Goal: Transaction & Acquisition: Purchase product/service

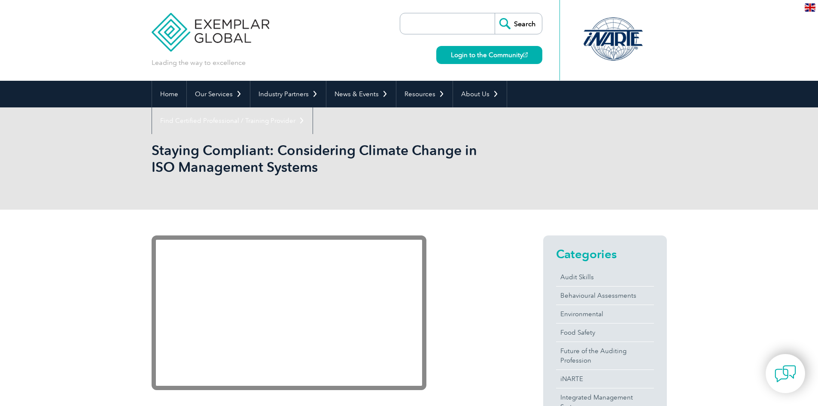
click at [530, 272] on div "Categories Audit Skills Behavioural Assessments Environmental Food Safety Futur…" at bounding box center [589, 389] width 155 height 309
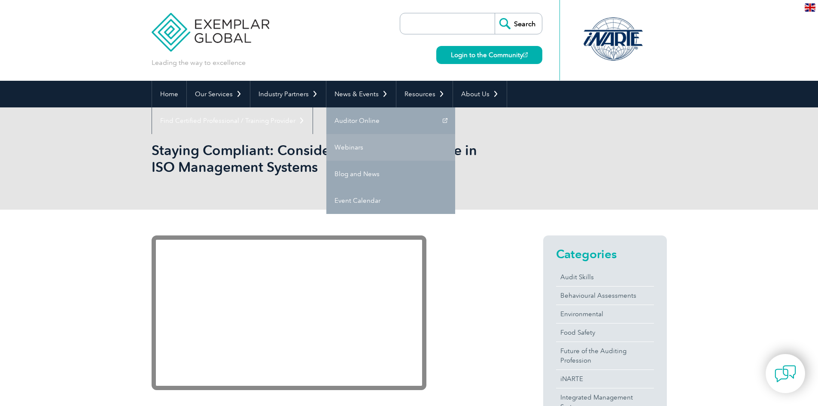
click at [346, 140] on link "Webinars" at bounding box center [390, 147] width 129 height 27
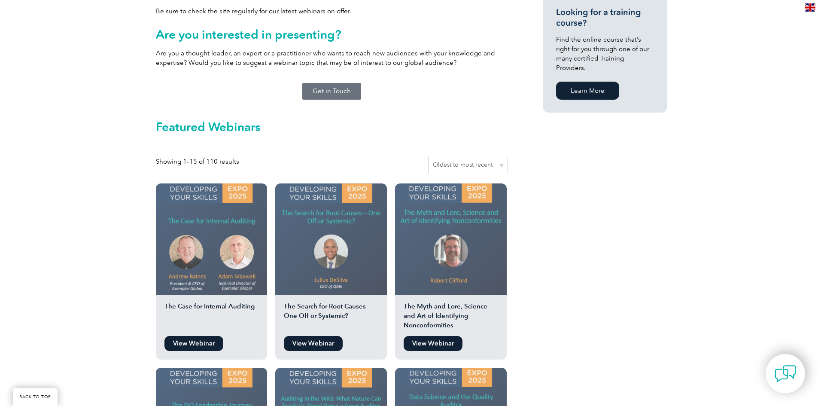
scroll to position [601, 0]
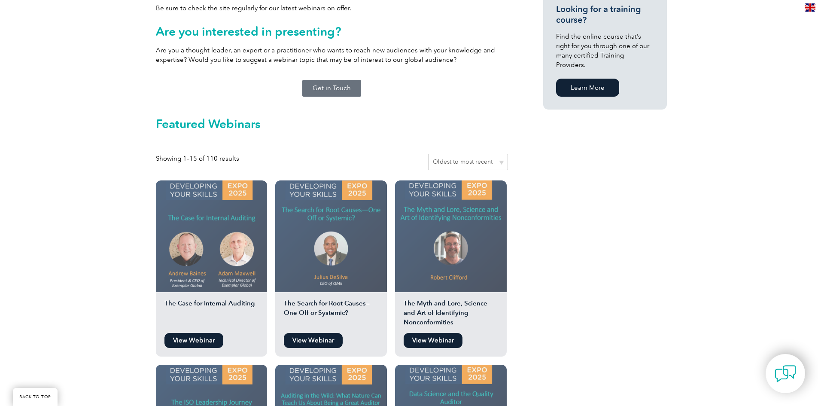
click at [302, 333] on link "View Webinar" at bounding box center [313, 340] width 59 height 15
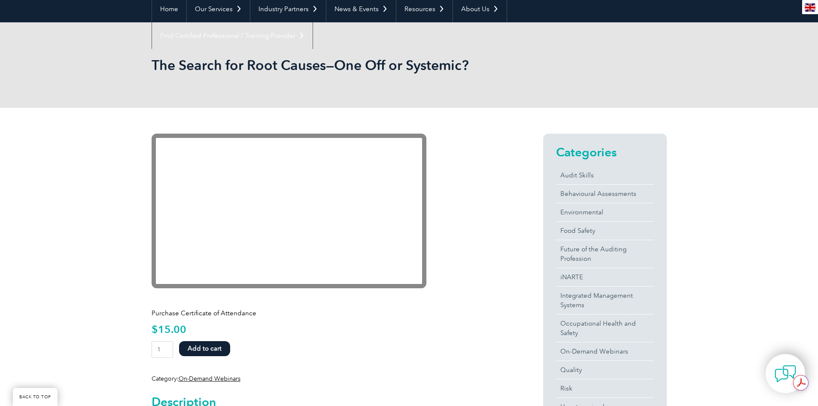
scroll to position [43, 0]
